Goal: Check status: Check status

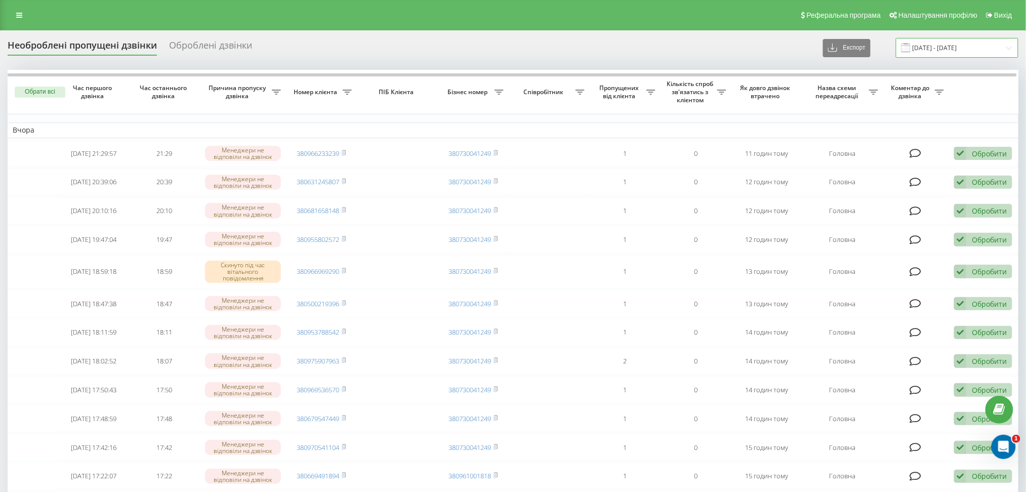
click at [926, 41] on input "[DATE] - [DATE]" at bounding box center [957, 48] width 123 height 20
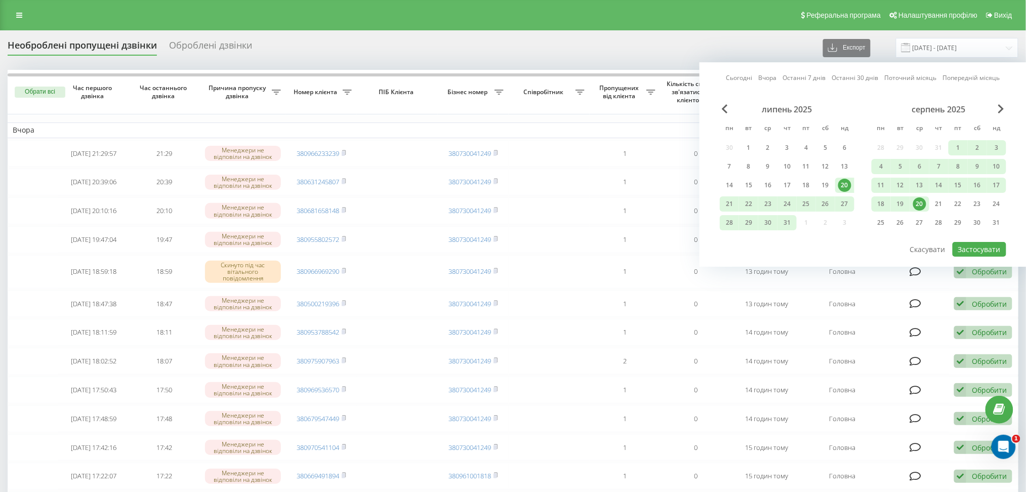
click at [918, 204] on div "20" at bounding box center [920, 203] width 13 height 13
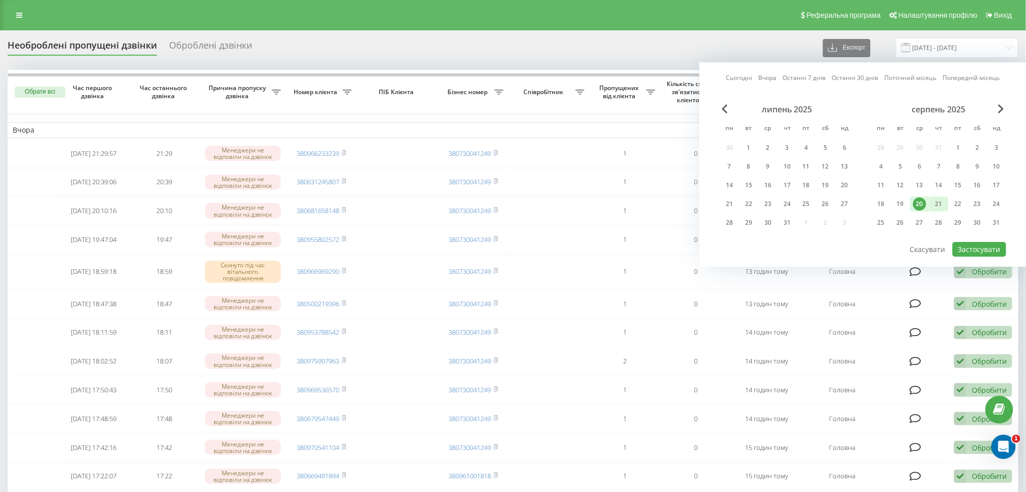
click at [934, 203] on div "21" at bounding box center [939, 203] width 13 height 13
click at [975, 255] on div "Сьогодні Вчора Останні 7 днів Останні 30 днів Поточний місяць Попередній місяць…" at bounding box center [863, 164] width 327 height 205
click at [973, 247] on button "Застосувати" at bounding box center [980, 249] width 54 height 15
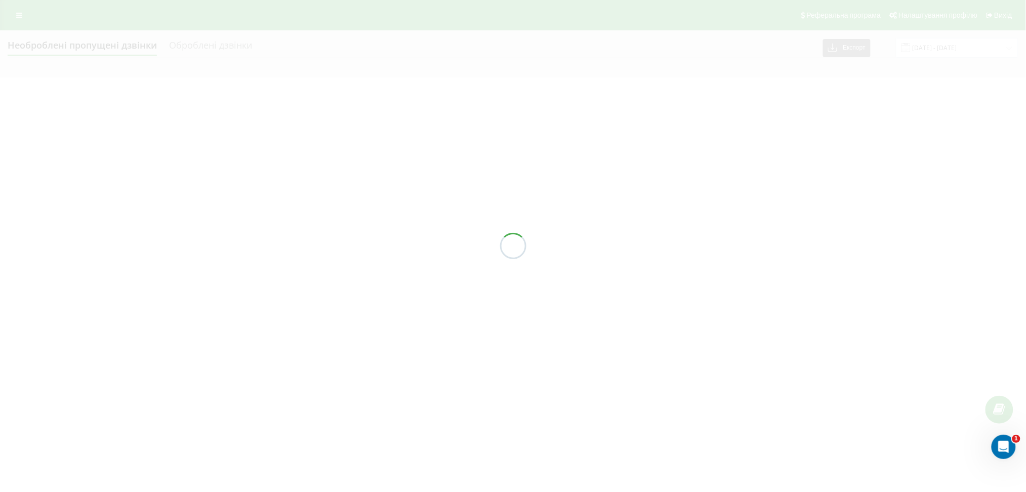
type input "[DATE] - [DATE]"
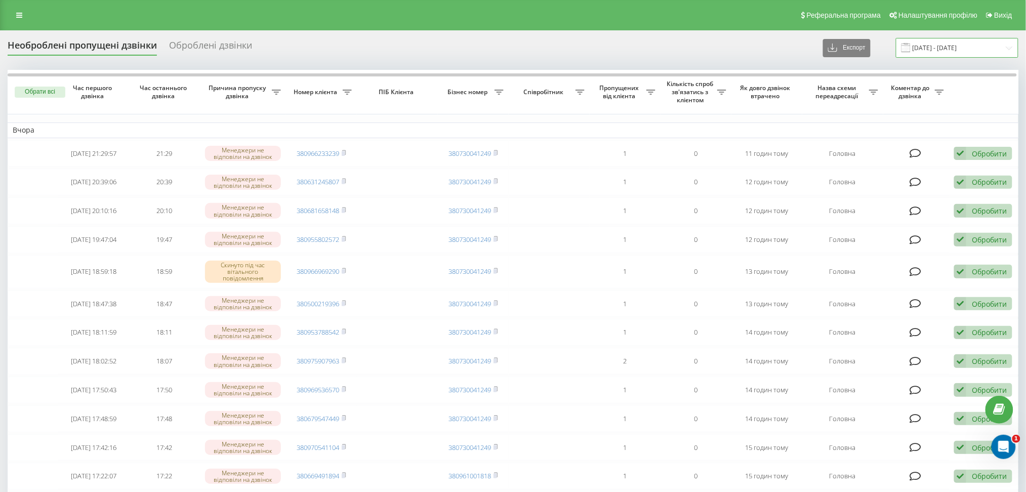
drag, startPoint x: 936, startPoint y: 37, endPoint x: 935, endPoint y: 54, distance: 16.2
click at [936, 41] on input "[DATE] - [DATE]" at bounding box center [957, 48] width 123 height 20
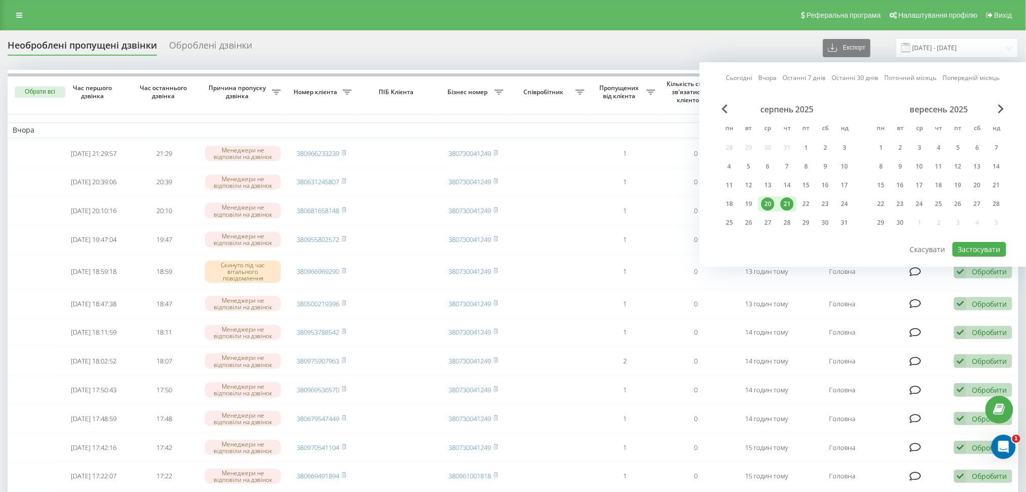
click at [765, 206] on div "20" at bounding box center [768, 203] width 13 height 13
click at [783, 202] on div "21" at bounding box center [787, 203] width 13 height 13
click at [987, 247] on button "Застосувати" at bounding box center [980, 249] width 54 height 15
